Goal: Information Seeking & Learning: Learn about a topic

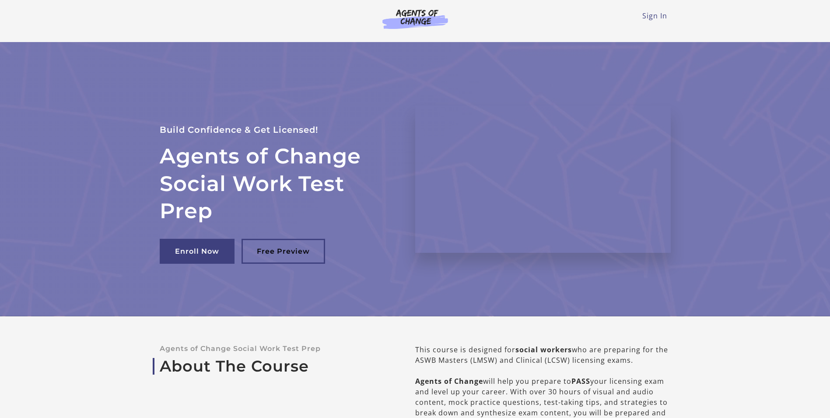
click at [669, 18] on ul "Sign In" at bounding box center [415, 16] width 511 height 11
click at [658, 15] on link "Sign In" at bounding box center [655, 16] width 25 height 10
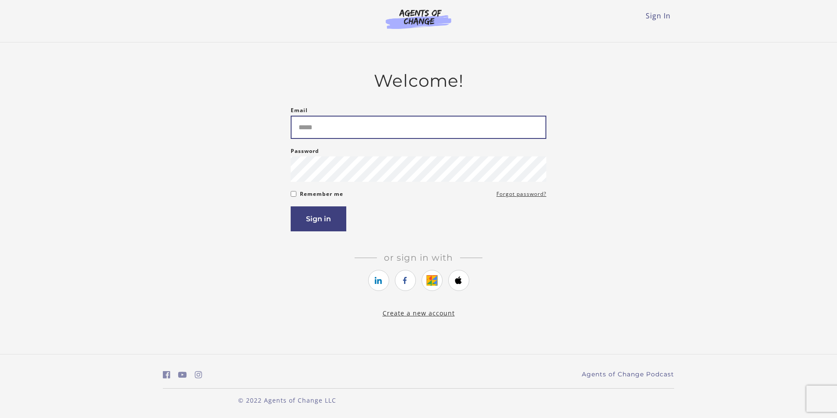
click at [300, 128] on input "Email" at bounding box center [419, 127] width 256 height 23
type input "**********"
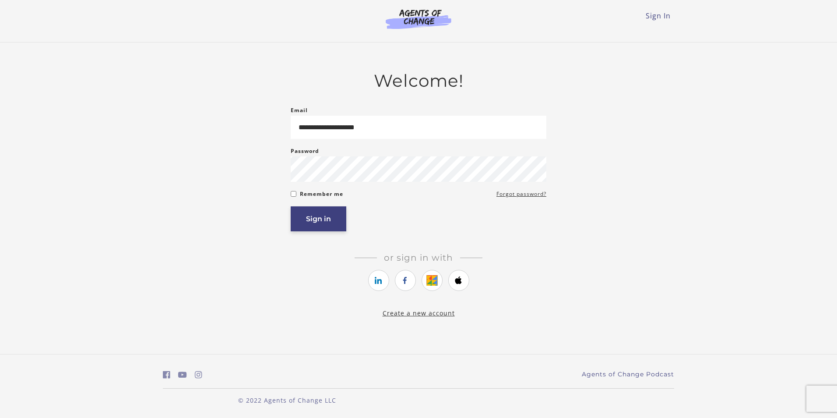
click at [317, 223] on button "Sign in" at bounding box center [319, 218] width 56 height 25
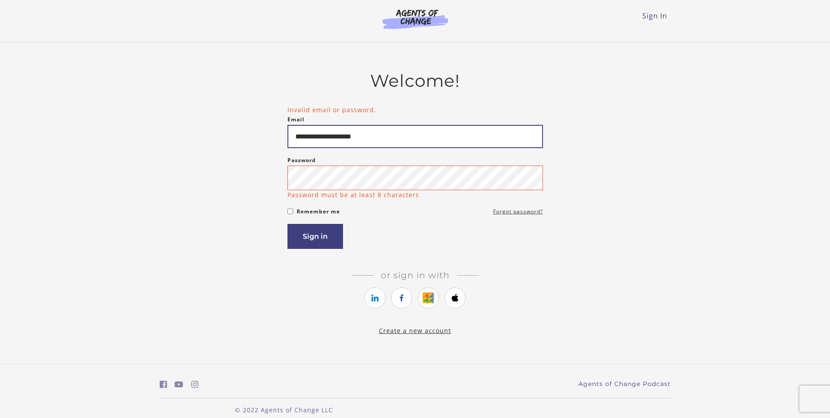
click at [381, 138] on input "**********" at bounding box center [416, 136] width 256 height 23
type input "*"
type input "**********"
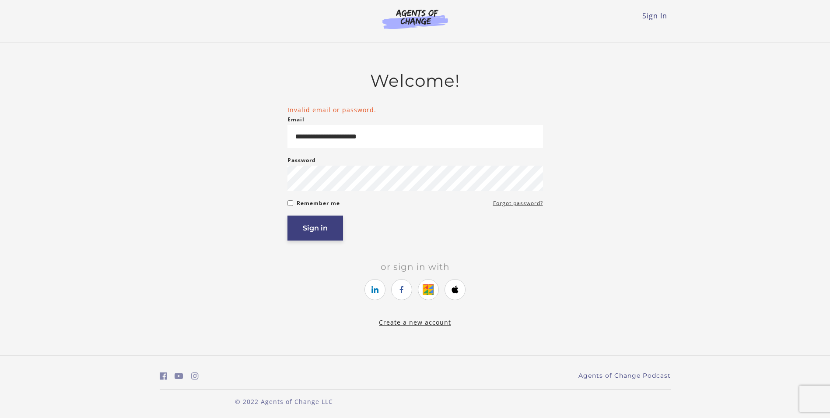
click at [307, 240] on button "Sign in" at bounding box center [316, 227] width 56 height 25
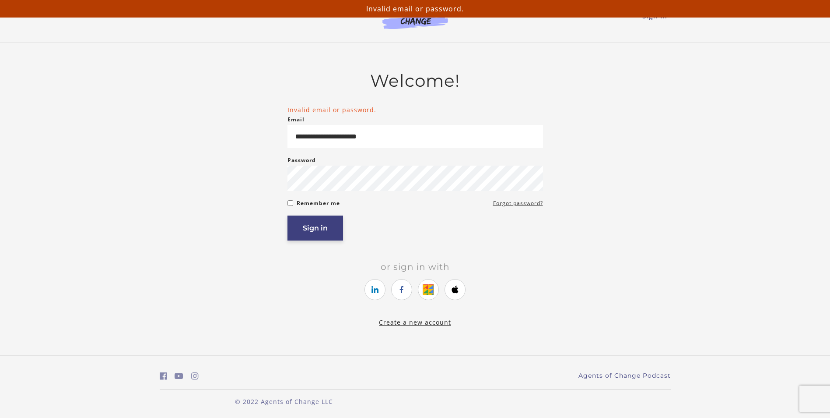
click at [313, 234] on button "Sign in" at bounding box center [316, 227] width 56 height 25
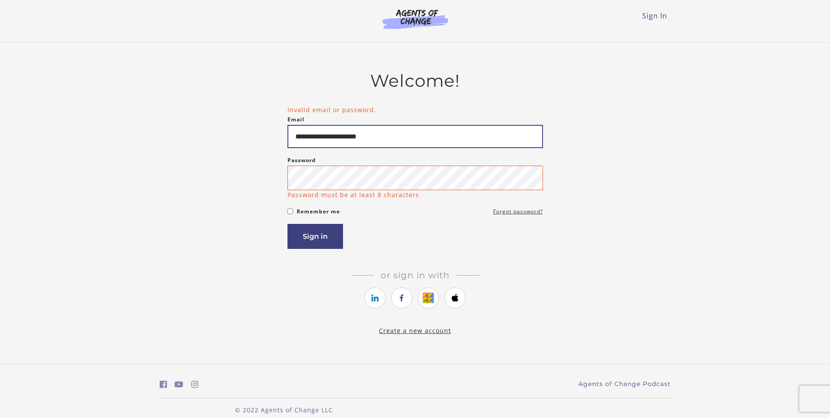
click at [313, 137] on input "**********" at bounding box center [416, 136] width 256 height 23
type input "**********"
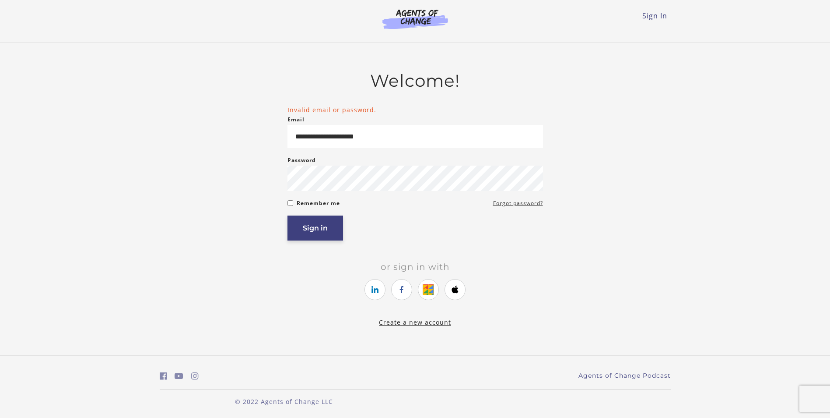
click at [316, 240] on button "Sign in" at bounding box center [316, 227] width 56 height 25
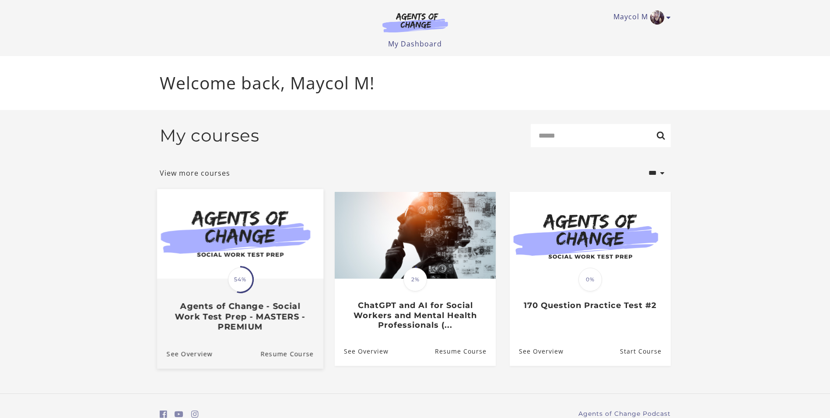
click at [211, 302] on div "Translation missing: en.liquid.partials.dashboard_course_card.progress_descript…" at bounding box center [240, 305] width 166 height 52
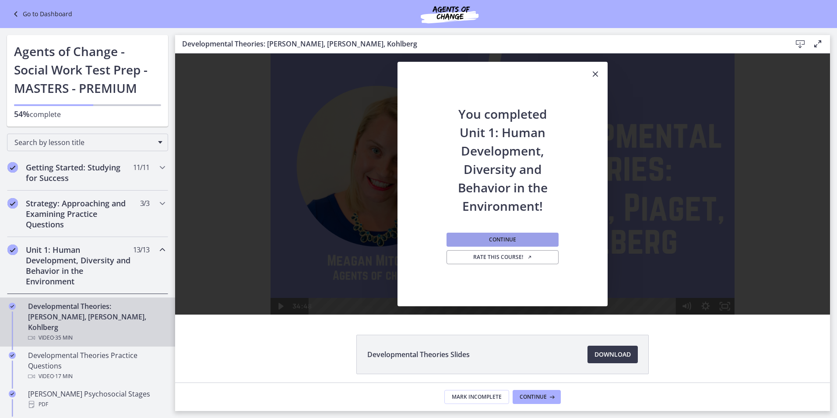
click at [493, 237] on span "Continue" at bounding box center [502, 239] width 27 height 7
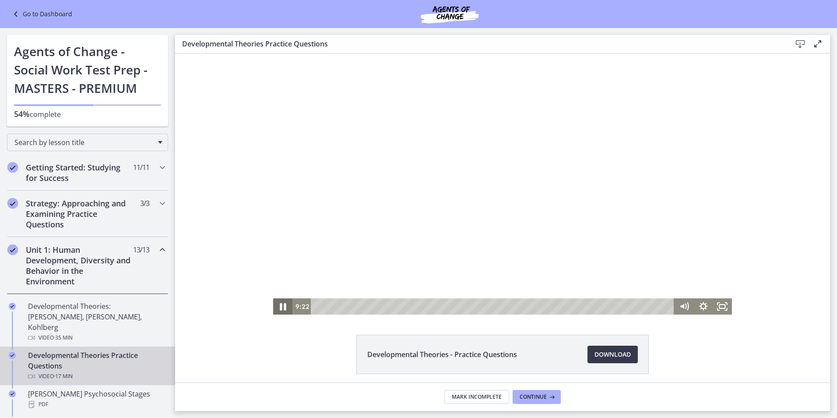
click at [278, 313] on icon "Pause" at bounding box center [282, 305] width 23 height 19
click at [281, 307] on icon "Play Video" at bounding box center [284, 306] width 6 height 8
click at [427, 157] on div at bounding box center [502, 183] width 459 height 261
click at [281, 307] on icon "Play Video" at bounding box center [284, 306] width 6 height 8
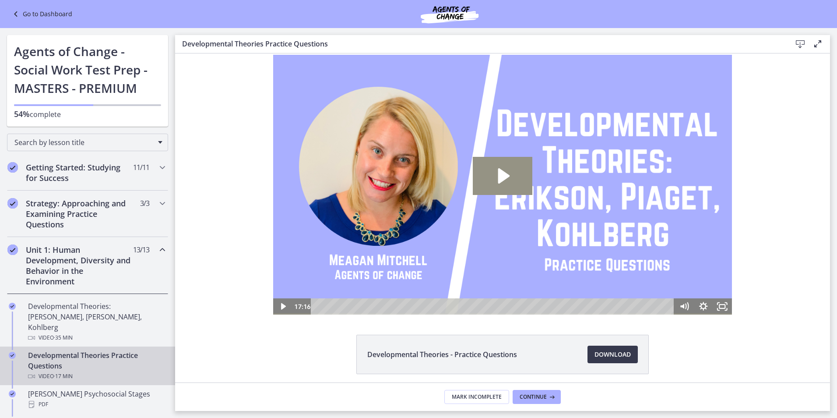
click at [501, 178] on icon "Play Video: cbe1jt1t4o1cl02siaug.mp4" at bounding box center [504, 175] width 12 height 15
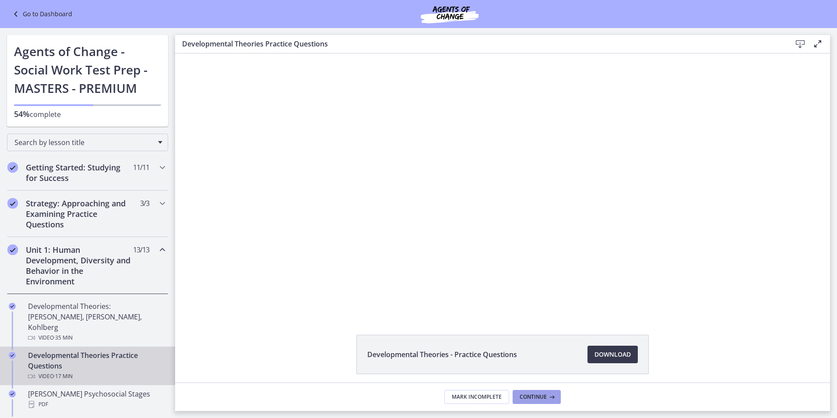
click at [532, 398] on span "Continue" at bounding box center [533, 396] width 27 height 7
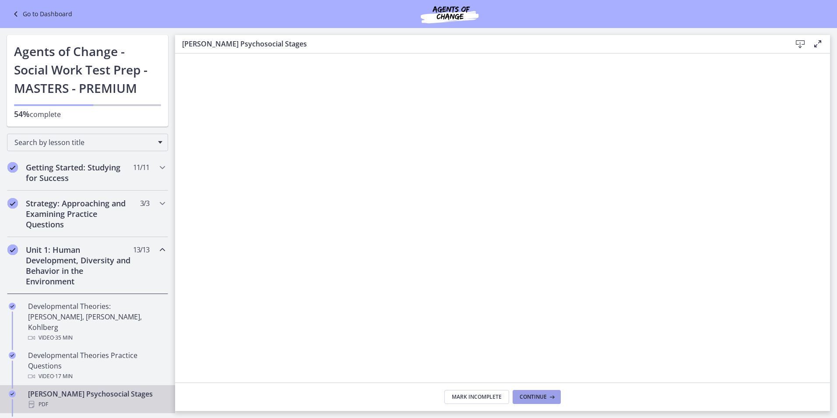
click at [528, 394] on span "Continue" at bounding box center [533, 396] width 27 height 7
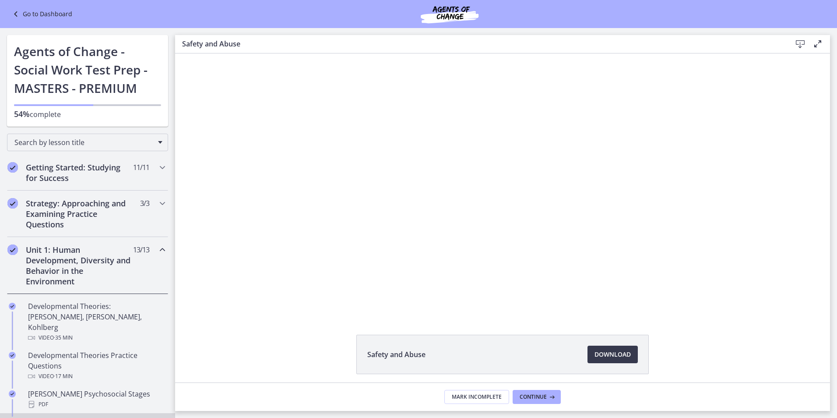
click at [568, 395] on footer "Mark Incomplete Continue" at bounding box center [502, 396] width 655 height 28
click at [270, 328] on div "Safety and Abuse Download Opens in a new window" at bounding box center [502, 217] width 655 height 329
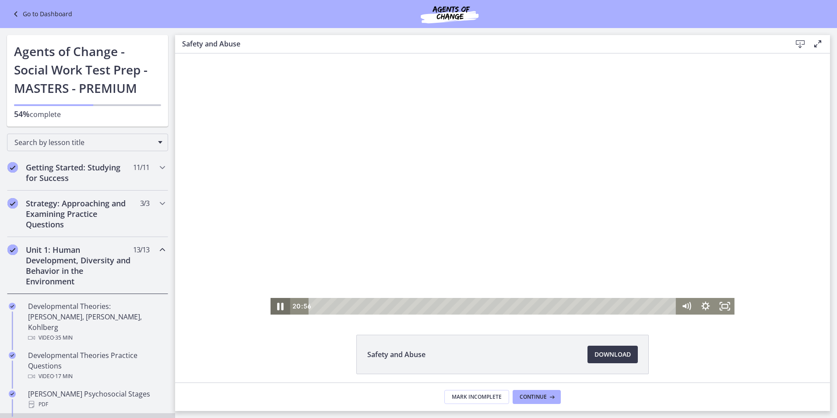
click at [279, 307] on icon "Pause" at bounding box center [281, 305] width 7 height 7
click at [272, 308] on icon "Play Video" at bounding box center [281, 306] width 23 height 20
click at [278, 306] on icon "Pause" at bounding box center [280, 306] width 19 height 17
click at [278, 306] on icon "Play Video" at bounding box center [281, 306] width 6 height 8
click at [278, 306] on icon "Pause" at bounding box center [280, 306] width 23 height 20
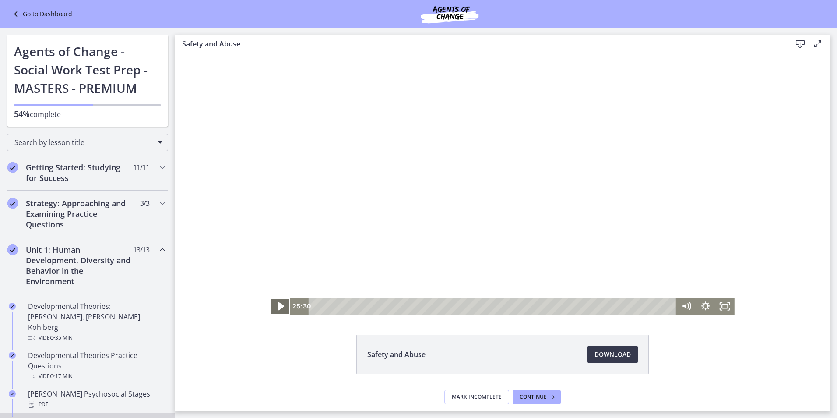
click at [278, 306] on icon "Play Video" at bounding box center [281, 306] width 6 height 8
click at [533, 396] on span "Continue" at bounding box center [533, 396] width 27 height 7
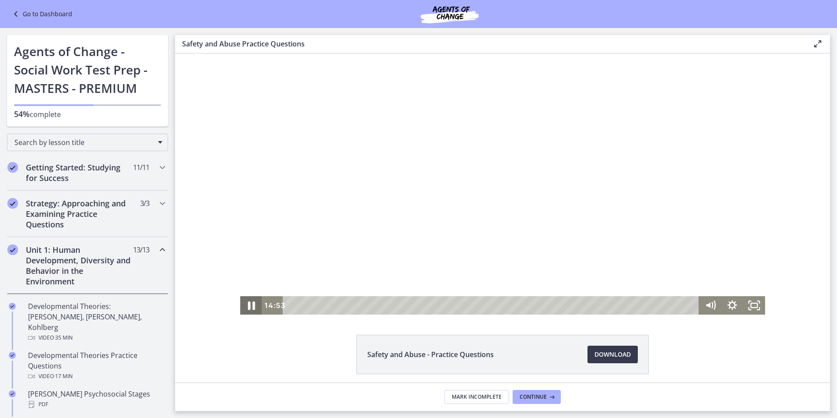
click at [247, 302] on icon "Pause" at bounding box center [251, 305] width 26 height 22
click at [245, 303] on icon "Play Video" at bounding box center [252, 305] width 26 height 22
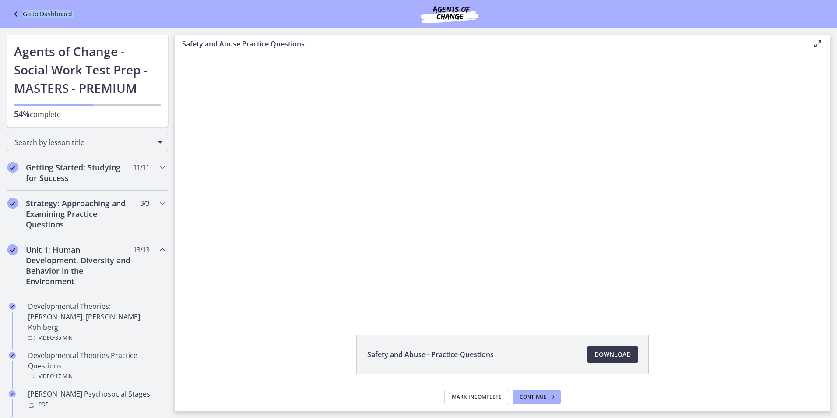
click at [811, 0] on html "Skip to main content Go to Dashboard Go to Dashboard Go to Dashboard Agents of …" at bounding box center [418, 209] width 837 height 418
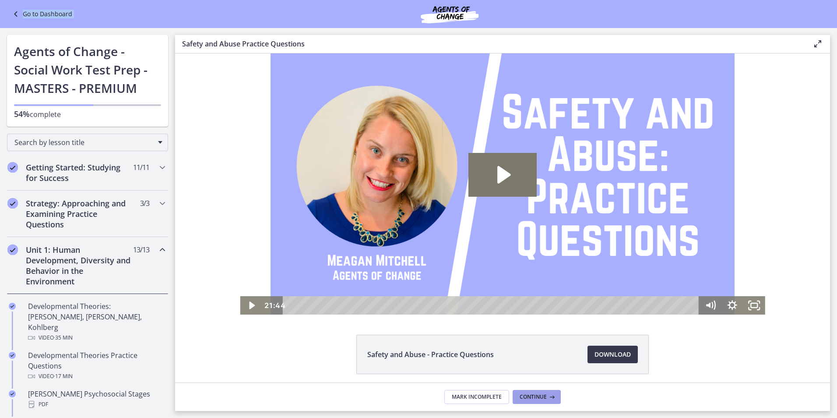
click at [530, 395] on span "Continue" at bounding box center [533, 396] width 27 height 7
